Goal: Check status: Check status

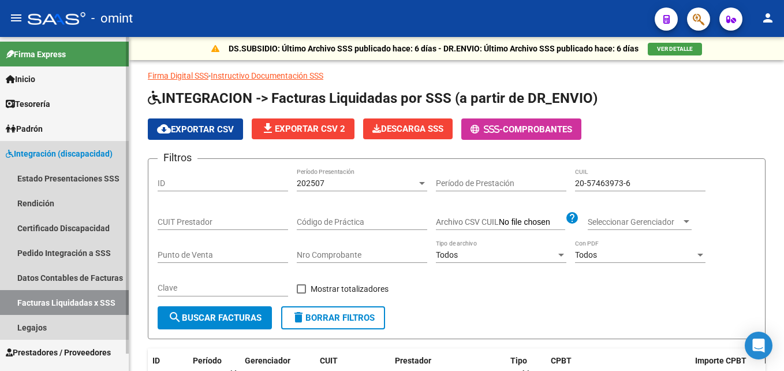
click at [62, 302] on link "Facturas Liquidadas x SSS" at bounding box center [64, 302] width 129 height 25
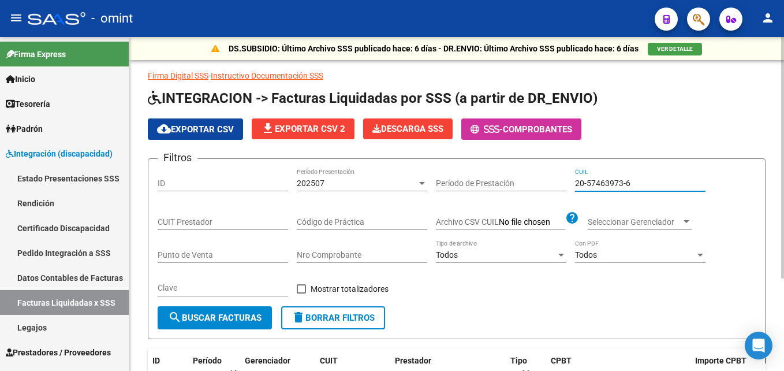
drag, startPoint x: 632, startPoint y: 183, endPoint x: 552, endPoint y: 181, distance: 79.1
click at [552, 181] on div "Filtros ID 202507 Período Presentación Período de Prestación 20-57463973-6 CUIL…" at bounding box center [457, 237] width 598 height 138
paste input "39604953-9"
click at [339, 176] on div "202507 Período Presentación" at bounding box center [362, 179] width 130 height 23
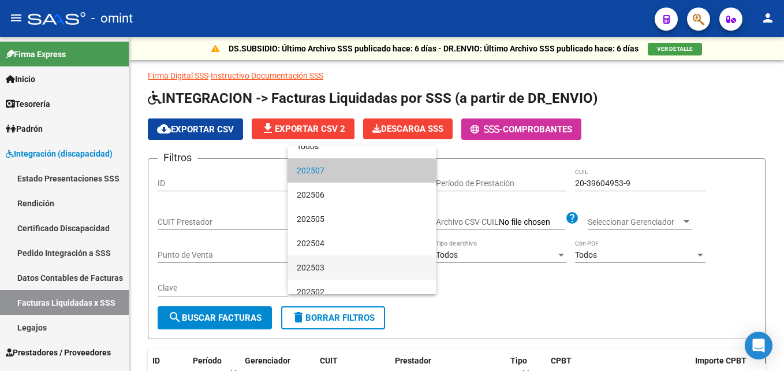
scroll to position [22, 0]
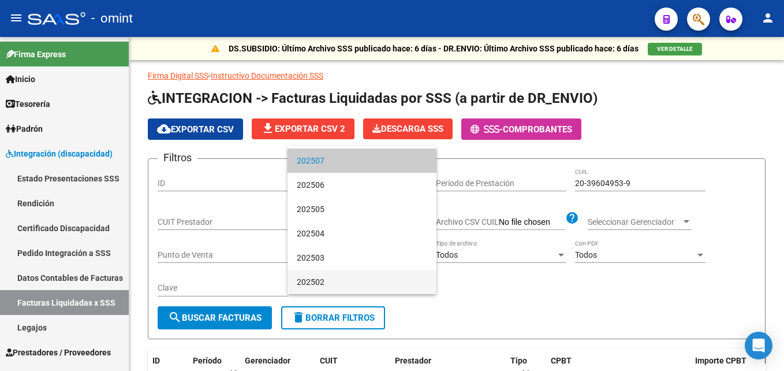
click at [327, 276] on span "202502" at bounding box center [362, 282] width 130 height 24
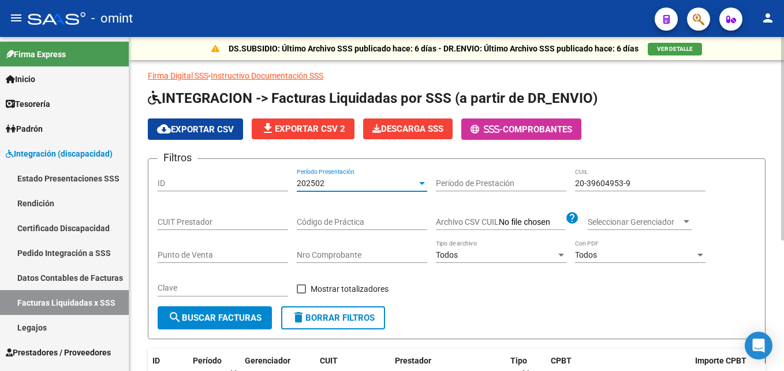
click at [243, 316] on span "search Buscar Facturas" at bounding box center [215, 317] width 94 height 10
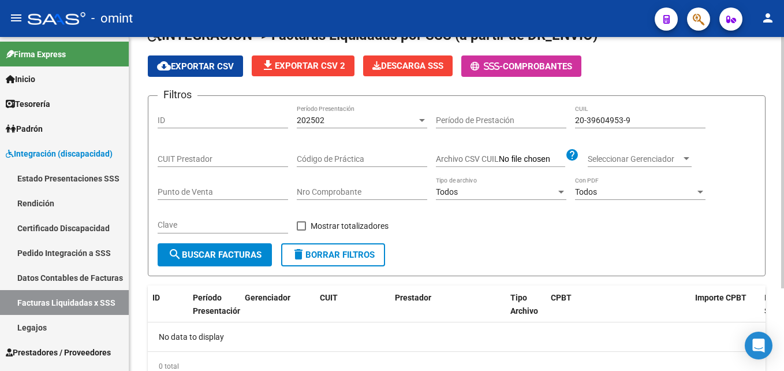
scroll to position [110, 0]
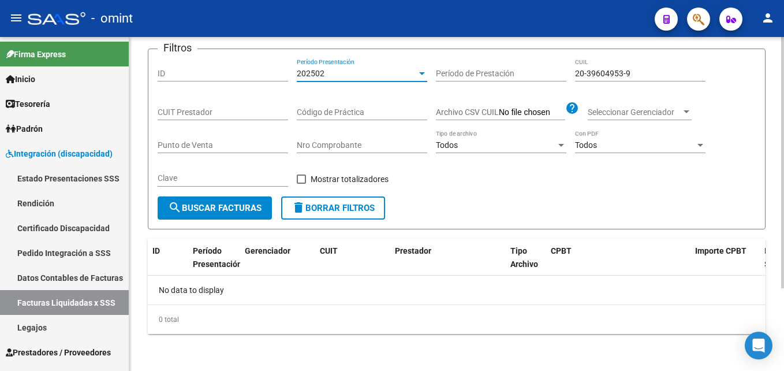
click at [330, 74] on div "202502" at bounding box center [357, 74] width 120 height 10
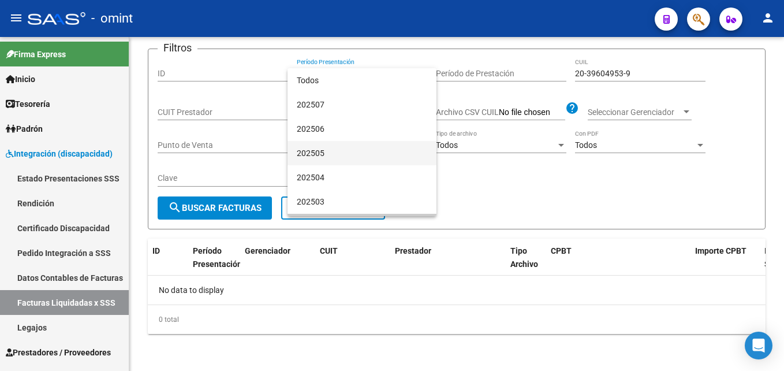
scroll to position [22, 0]
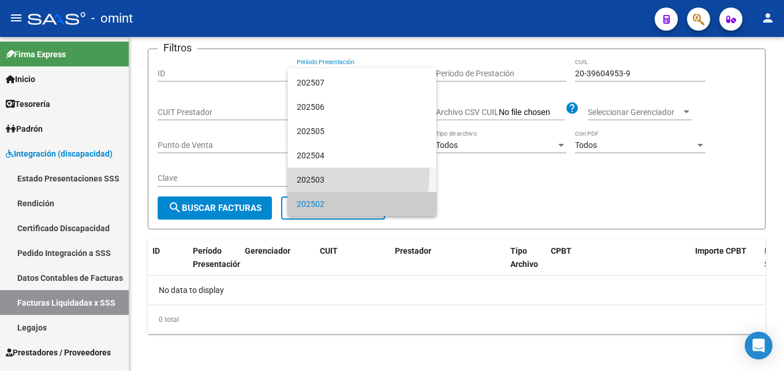
click at [319, 173] on span "202503" at bounding box center [362, 179] width 130 height 24
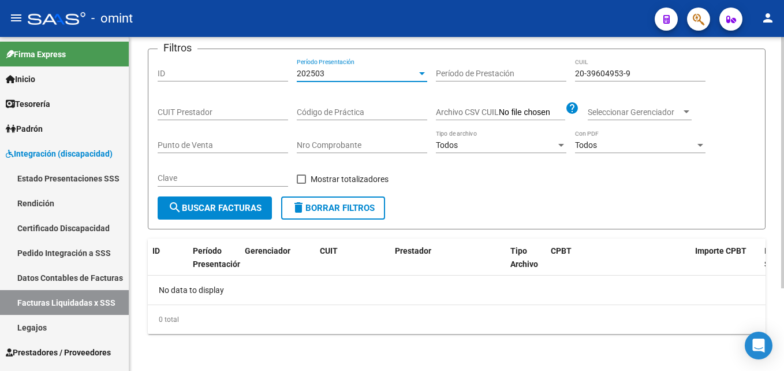
click at [243, 210] on span "search Buscar Facturas" at bounding box center [215, 208] width 94 height 10
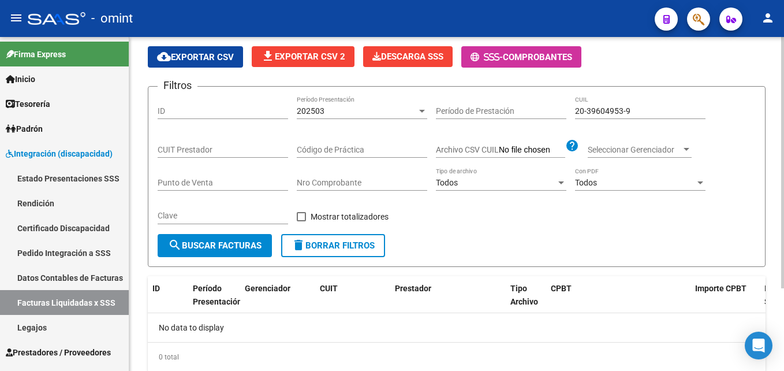
scroll to position [52, 0]
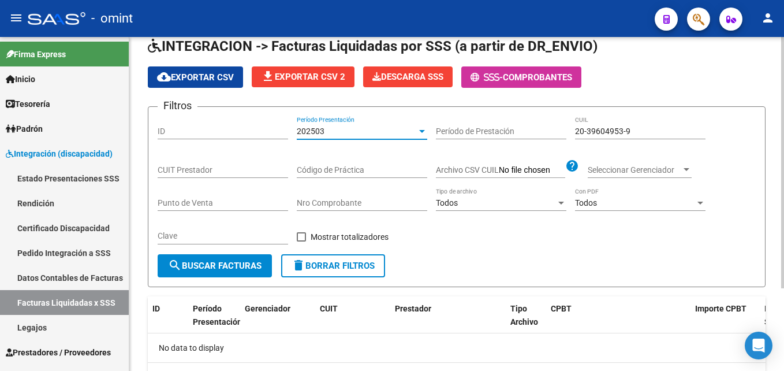
click at [336, 129] on div "202503" at bounding box center [357, 131] width 120 height 10
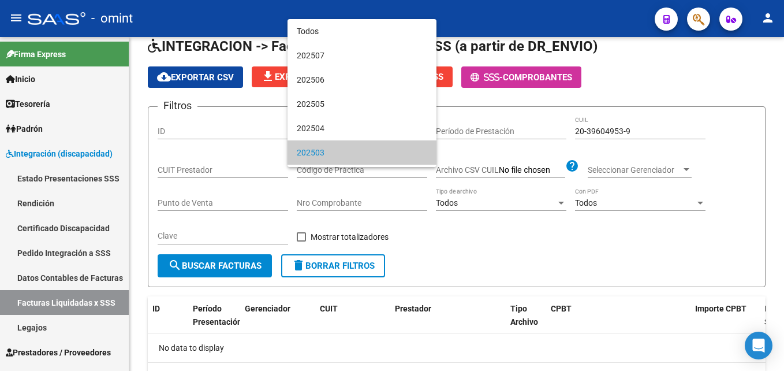
scroll to position [22, 0]
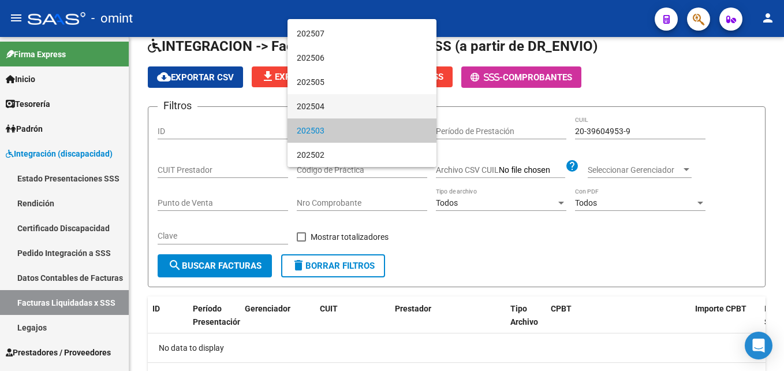
click at [322, 112] on span "202504" at bounding box center [362, 106] width 130 height 24
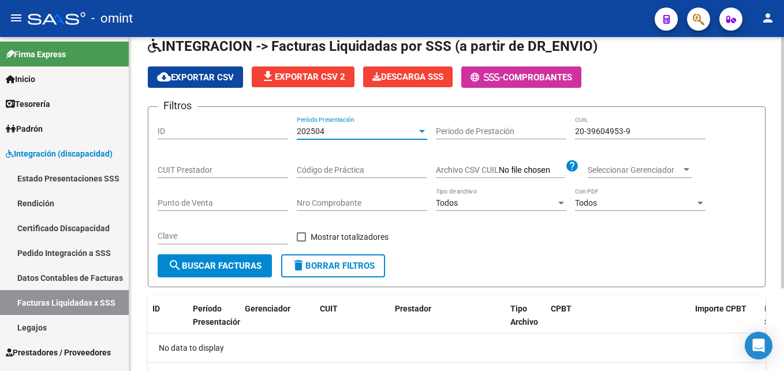
click at [232, 277] on button "search Buscar Facturas" at bounding box center [215, 265] width 114 height 23
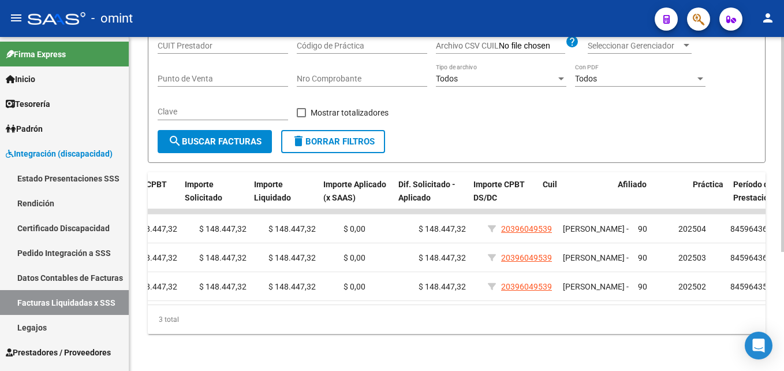
scroll to position [0, 0]
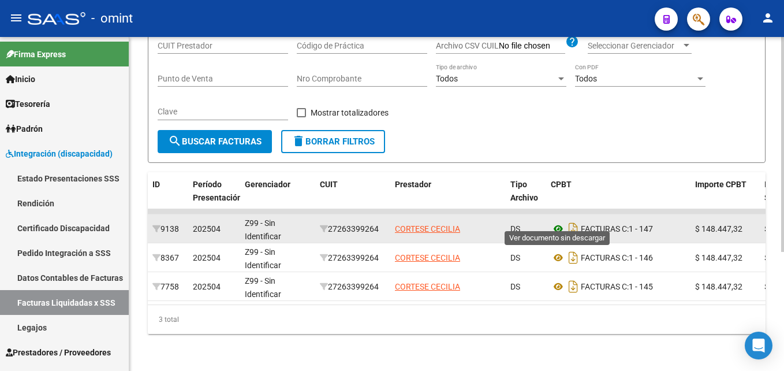
click at [555, 222] on icon at bounding box center [558, 229] width 15 height 14
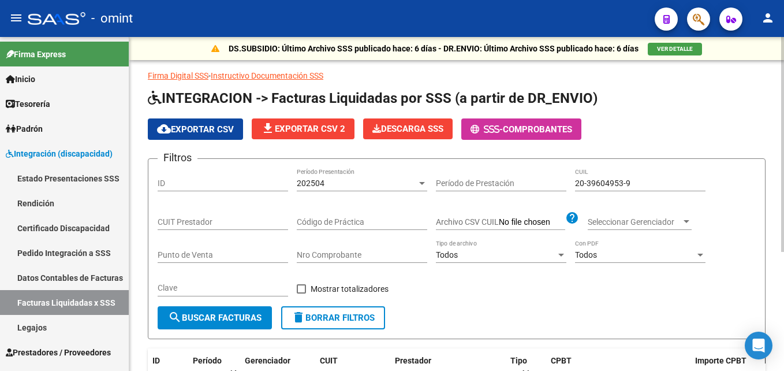
click at [353, 185] on div "202504" at bounding box center [357, 183] width 120 height 10
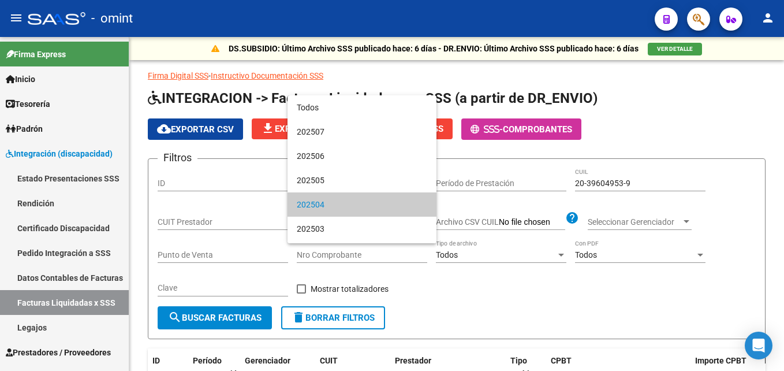
scroll to position [22, 0]
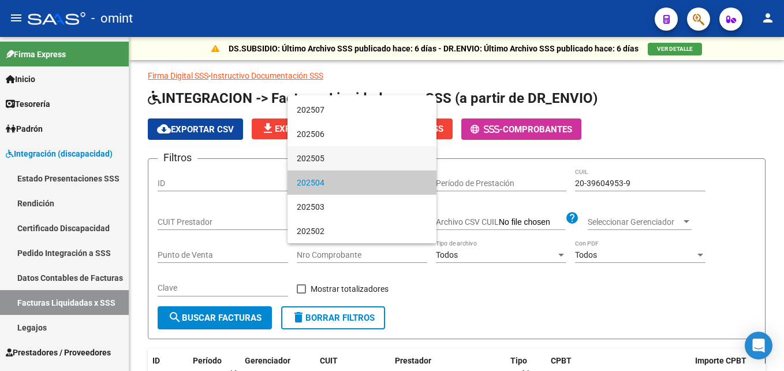
click at [329, 168] on span "202505" at bounding box center [362, 158] width 130 height 24
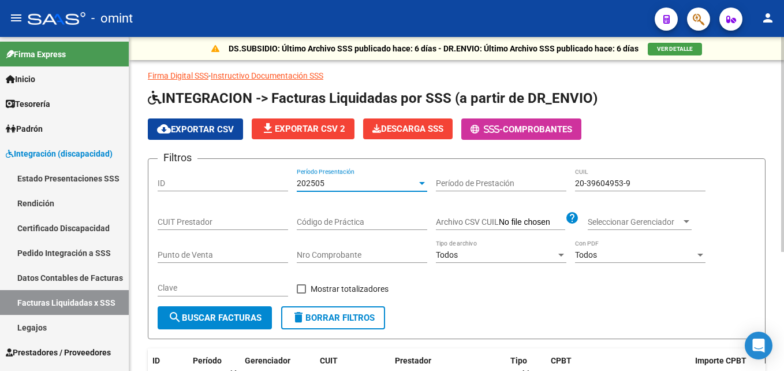
click at [214, 316] on span "search Buscar Facturas" at bounding box center [215, 317] width 94 height 10
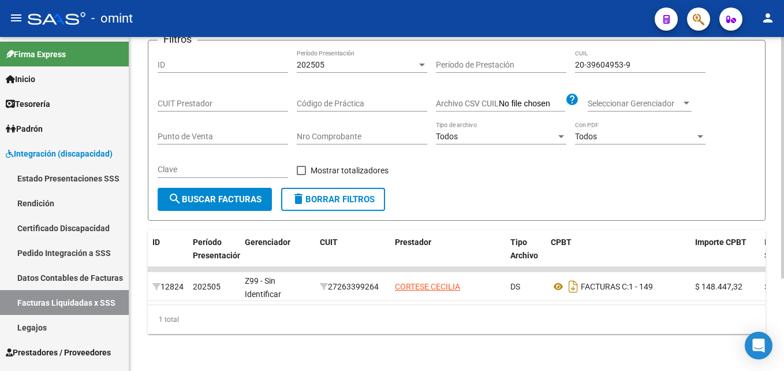
scroll to position [12, 0]
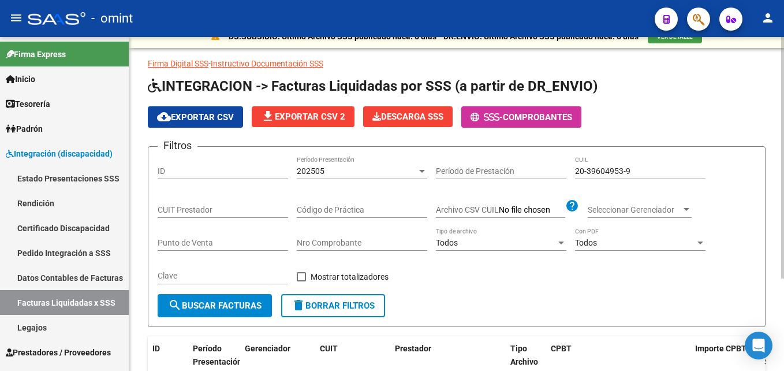
click at [345, 169] on div "202505" at bounding box center [357, 171] width 120 height 10
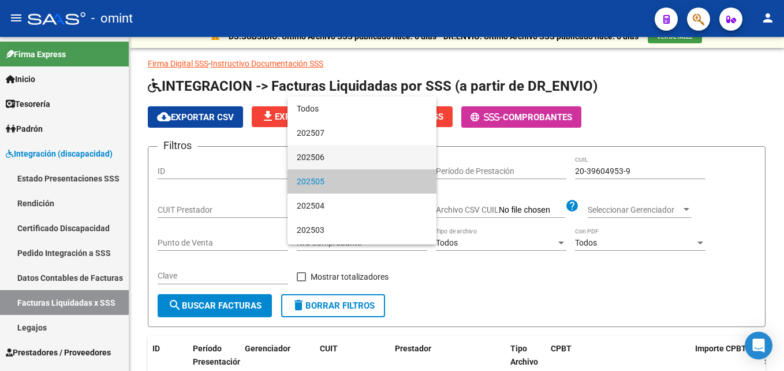
scroll to position [11, 0]
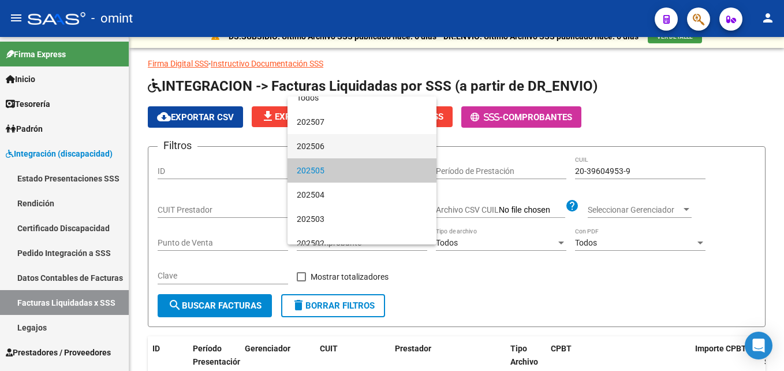
click at [311, 152] on span "202506" at bounding box center [362, 146] width 130 height 24
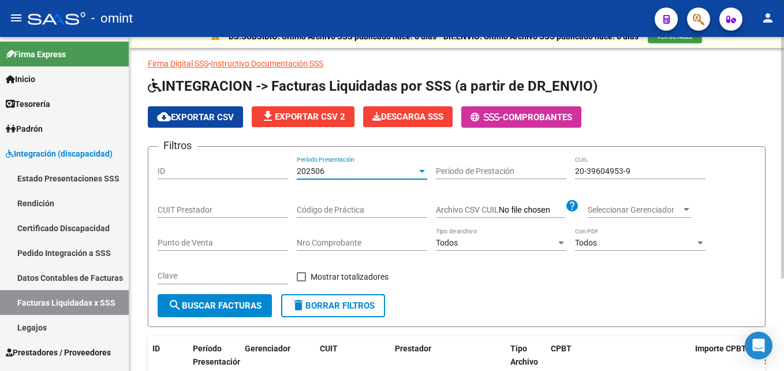
click at [245, 315] on button "search Buscar Facturas" at bounding box center [215, 305] width 114 height 23
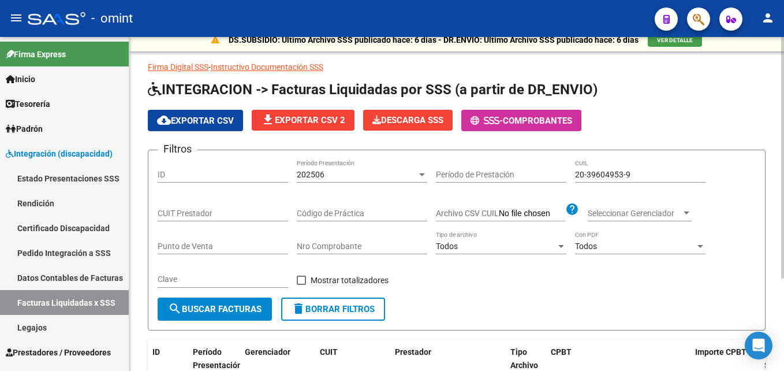
scroll to position [0, 0]
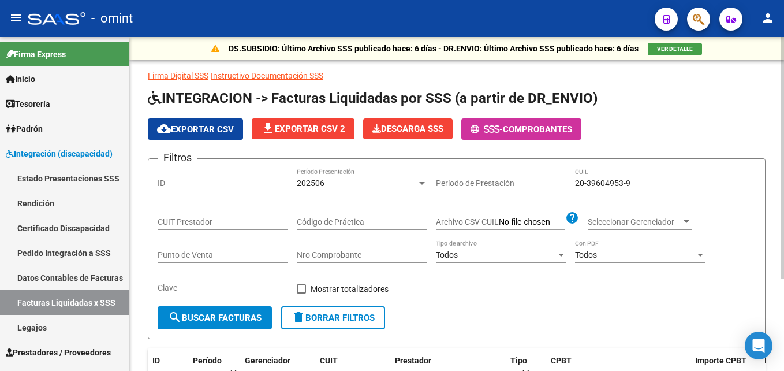
click at [341, 184] on div "202506" at bounding box center [357, 183] width 120 height 10
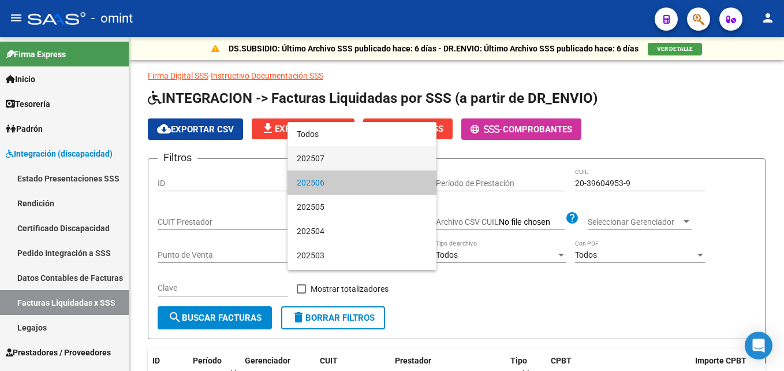
click at [317, 168] on div "Todos 202507 202506 202505 202504 202503 202502" at bounding box center [361, 196] width 149 height 148
drag, startPoint x: 317, startPoint y: 168, endPoint x: 309, endPoint y: 166, distance: 8.3
click at [309, 166] on span "202507" at bounding box center [362, 158] width 130 height 24
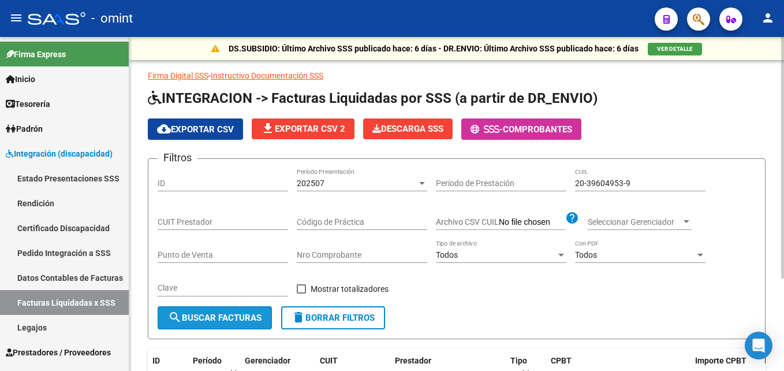
click at [239, 318] on span "search Buscar Facturas" at bounding box center [215, 317] width 94 height 10
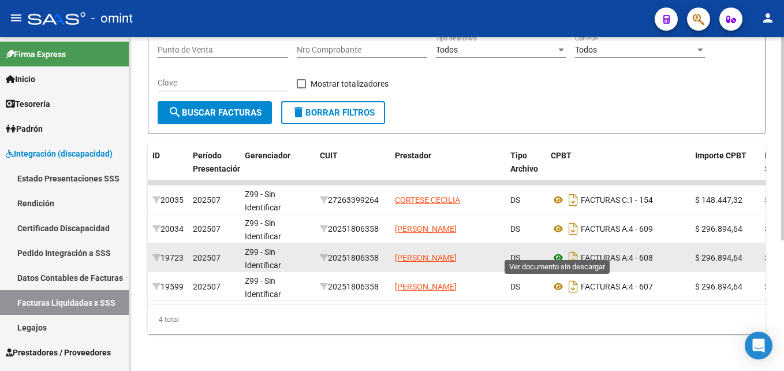
click at [558, 251] on icon at bounding box center [558, 258] width 15 height 14
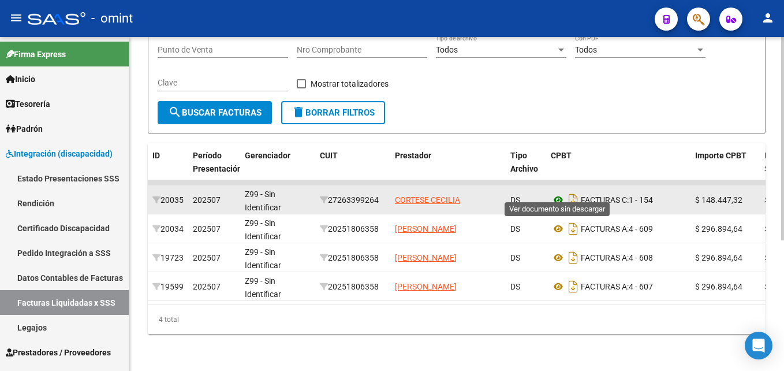
click at [554, 196] on icon at bounding box center [558, 200] width 15 height 14
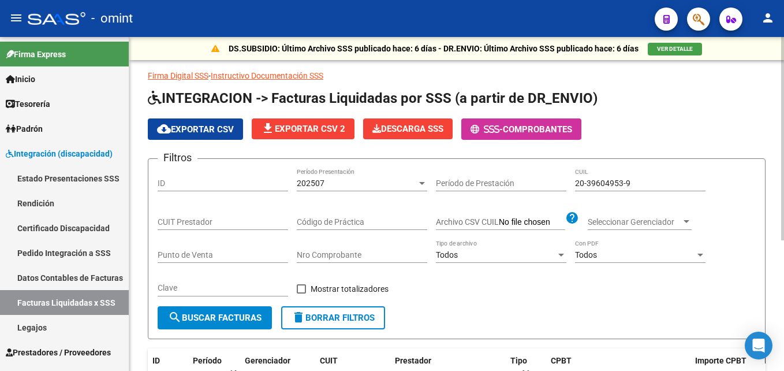
click at [475, 174] on div "Filtros ID 202507 Período Presentación Período de Prestación 20-39604953-9 CUIL…" at bounding box center [457, 237] width 598 height 138
paste input "53367381-4"
type input "20-53367381-4"
click at [256, 311] on button "search Buscar Facturas" at bounding box center [215, 317] width 114 height 23
click at [350, 189] on div "202507 Período Presentación" at bounding box center [362, 179] width 130 height 23
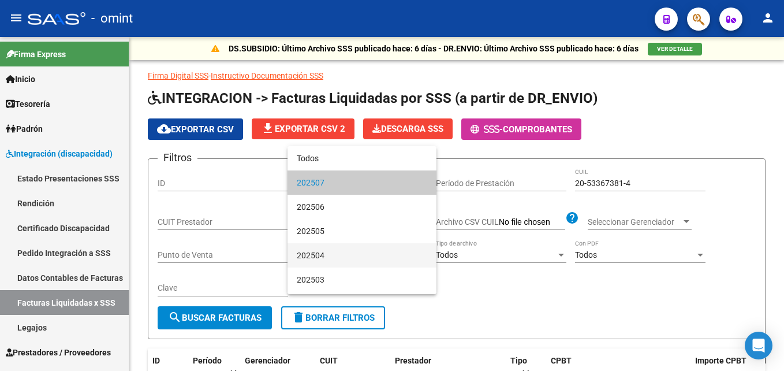
scroll to position [22, 0]
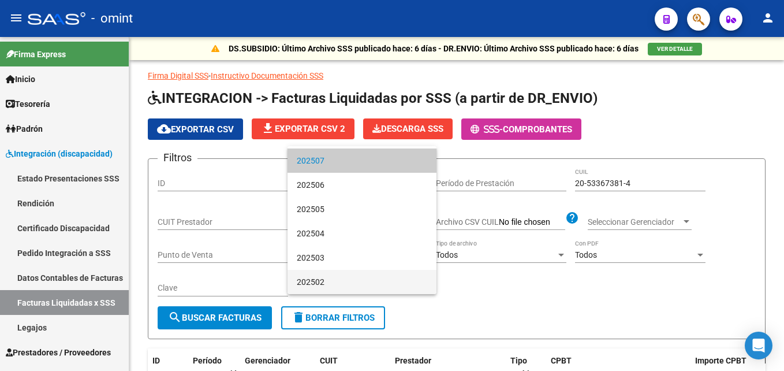
click at [327, 274] on span "202502" at bounding box center [362, 282] width 130 height 24
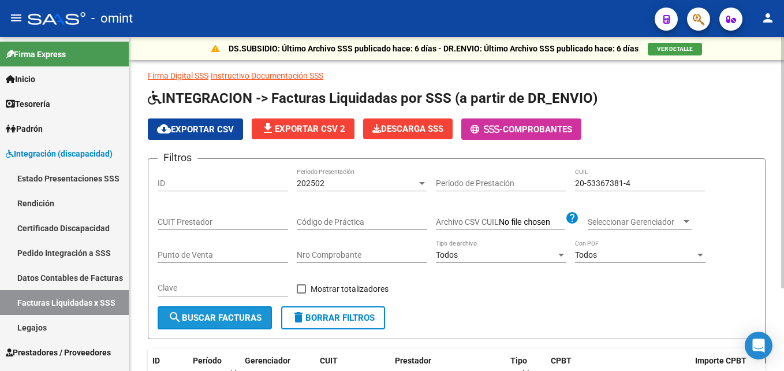
click at [241, 316] on span "search Buscar Facturas" at bounding box center [215, 317] width 94 height 10
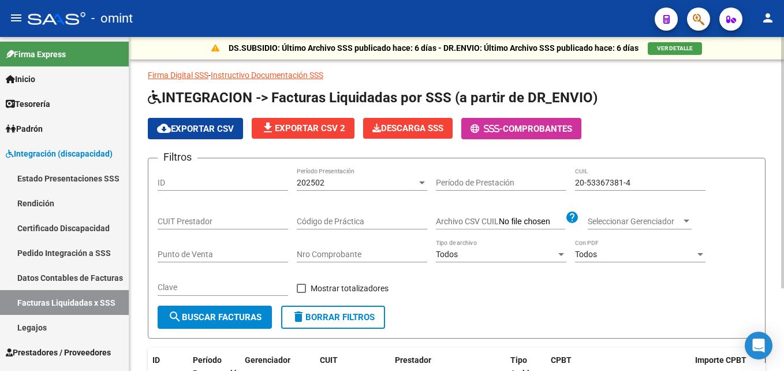
scroll to position [0, 0]
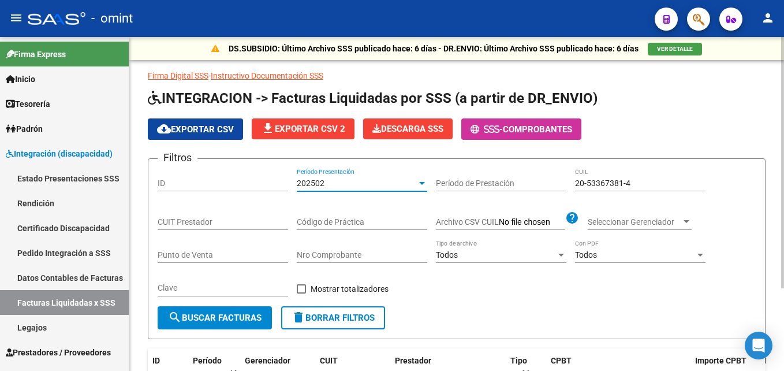
click at [332, 184] on div "202502" at bounding box center [357, 183] width 120 height 10
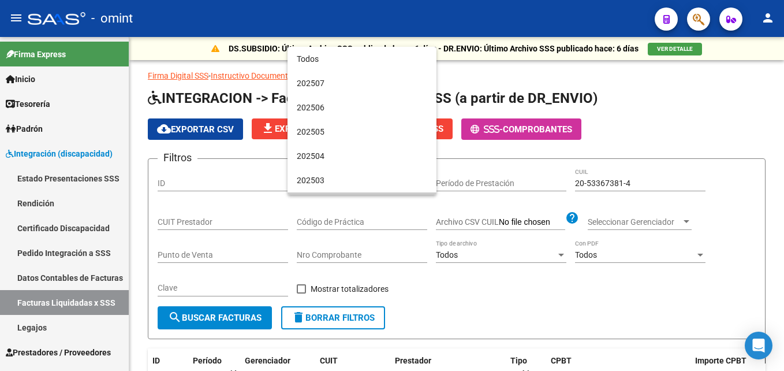
scroll to position [22, 0]
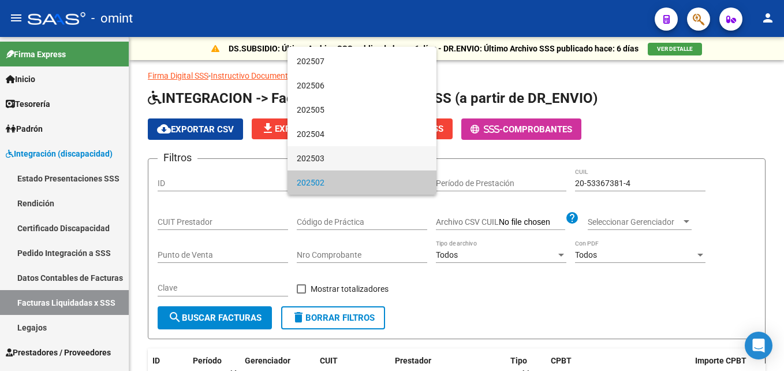
click at [337, 159] on span "202503" at bounding box center [362, 158] width 130 height 24
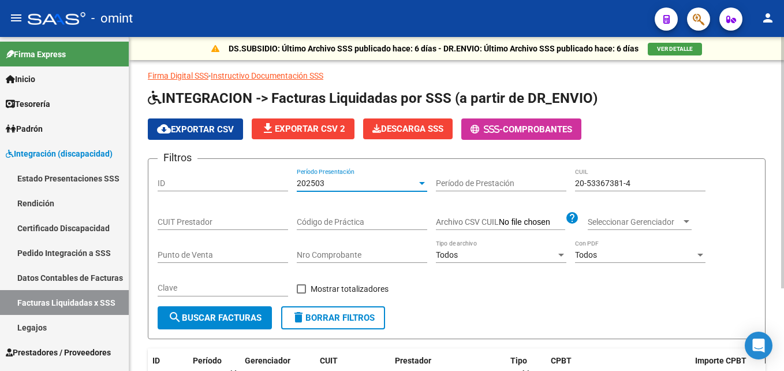
click at [247, 312] on button "search Buscar Facturas" at bounding box center [215, 317] width 114 height 23
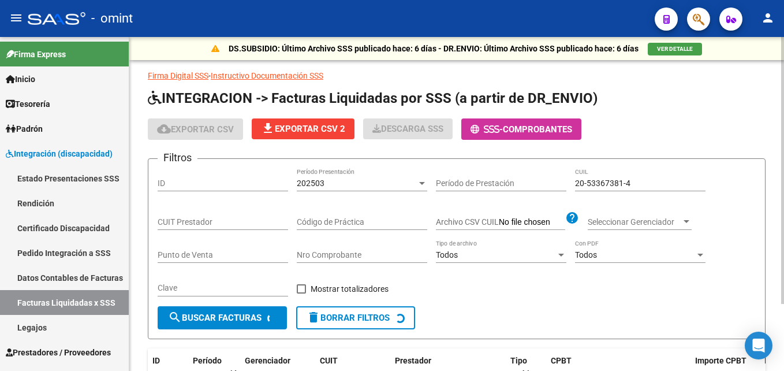
scroll to position [84, 0]
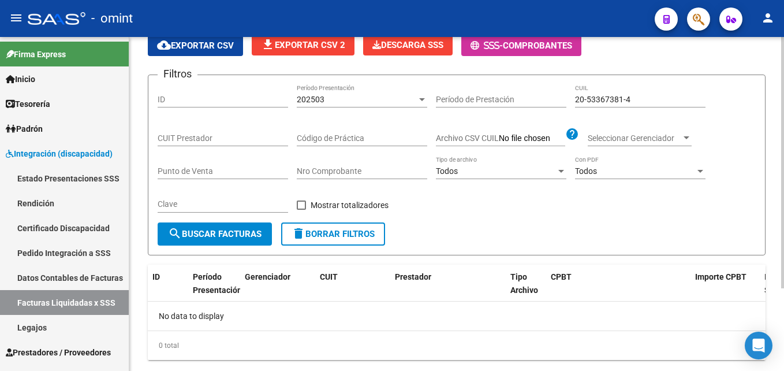
click at [335, 93] on div "202503 Período Presentación" at bounding box center [362, 95] width 130 height 23
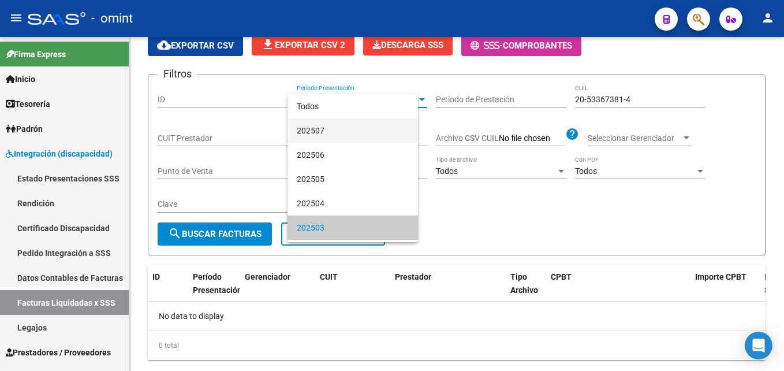
scroll to position [22, 0]
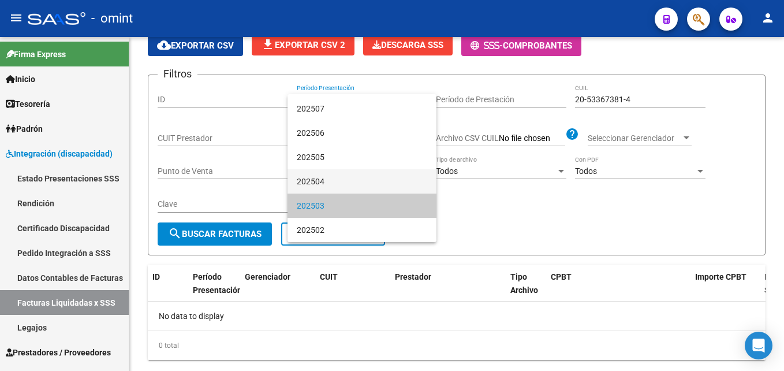
click at [323, 180] on span "202504" at bounding box center [362, 181] width 130 height 24
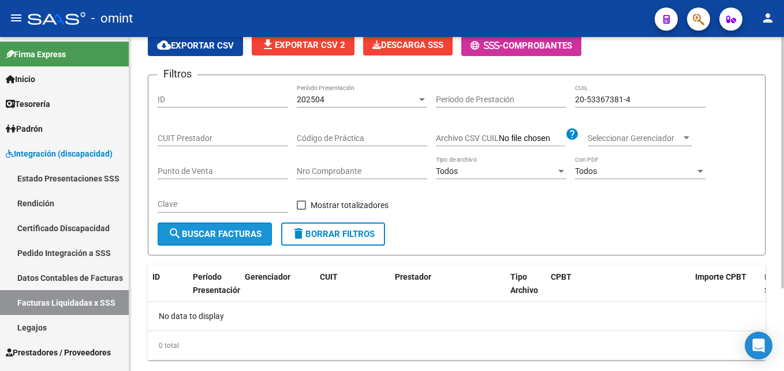
click at [240, 240] on button "search Buscar Facturas" at bounding box center [215, 233] width 114 height 23
click at [328, 100] on div "202504" at bounding box center [357, 100] width 120 height 10
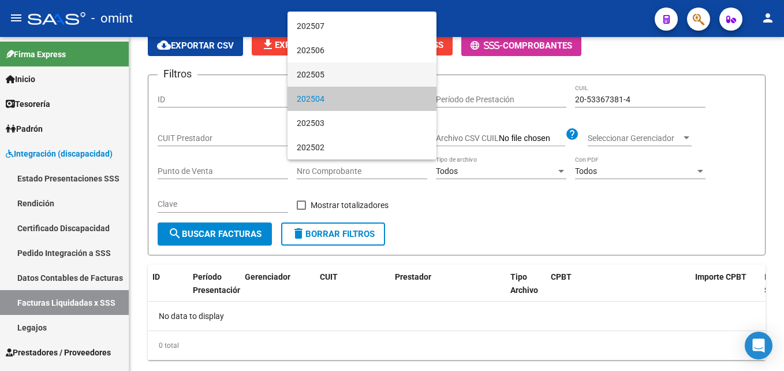
click at [328, 83] on span "202505" at bounding box center [362, 74] width 130 height 24
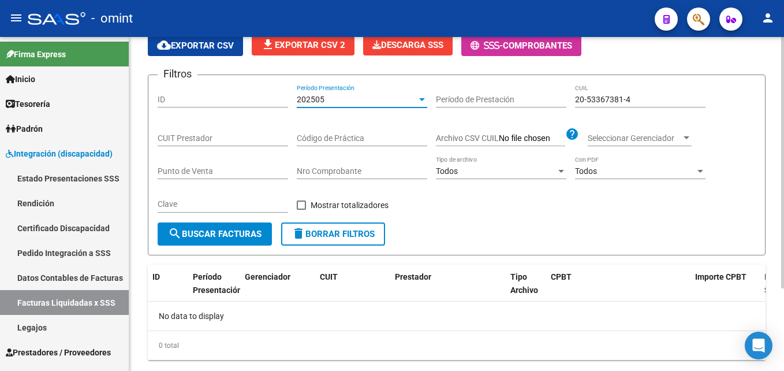
click at [255, 231] on span "search Buscar Facturas" at bounding box center [215, 234] width 94 height 10
